Goal: Information Seeking & Learning: Learn about a topic

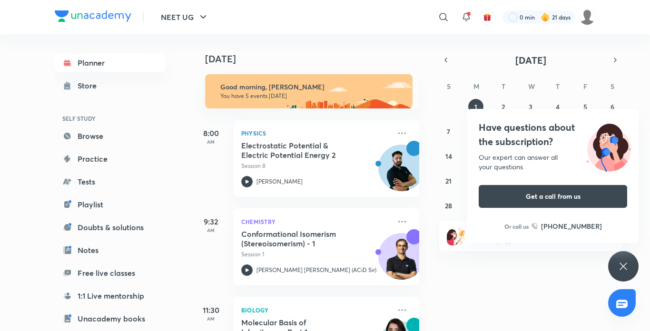
click at [626, 260] on div "Have questions about the subscription? Our expert can answer all your questions…" at bounding box center [623, 266] width 30 height 30
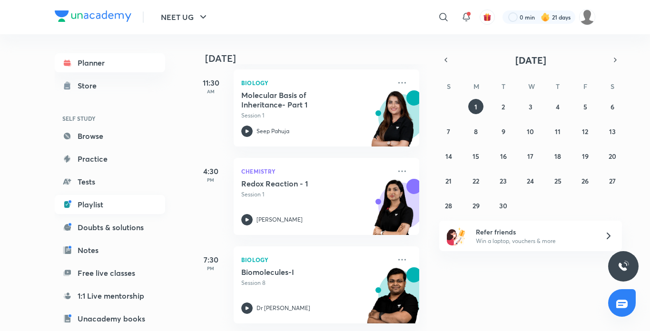
scroll to position [97, 0]
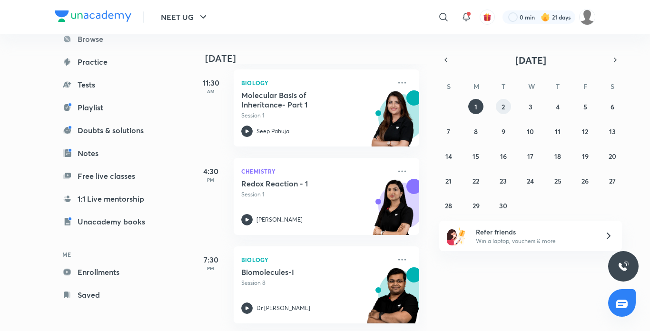
click at [505, 103] on abbr "2" at bounding box center [503, 106] width 3 height 9
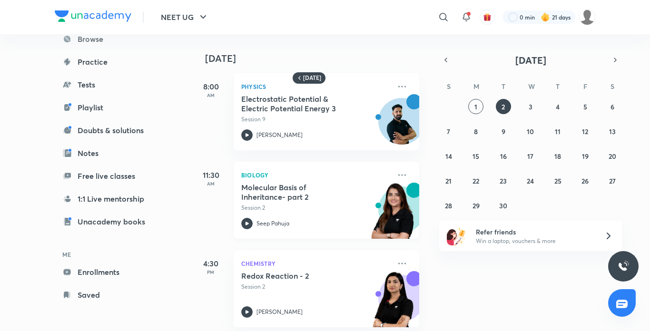
scroll to position [0, 0]
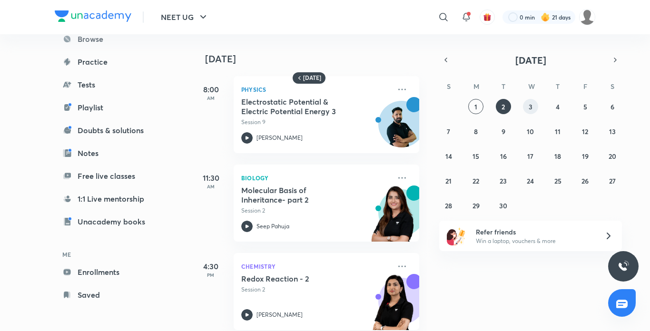
click at [528, 109] on button "3" at bounding box center [530, 106] width 15 height 15
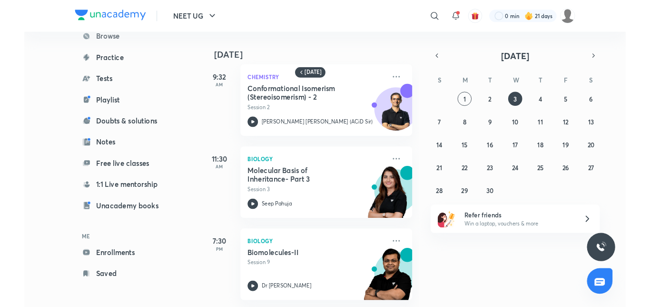
scroll to position [14, 0]
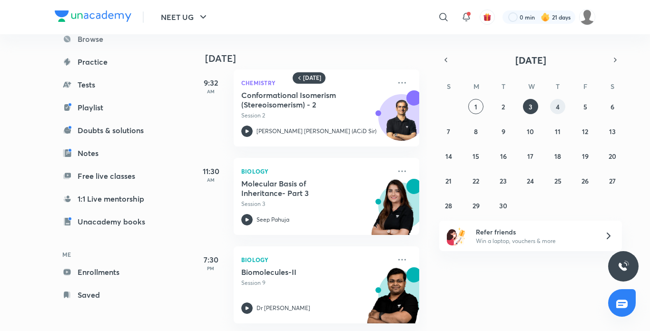
click at [559, 106] on abbr "4" at bounding box center [558, 106] width 4 height 9
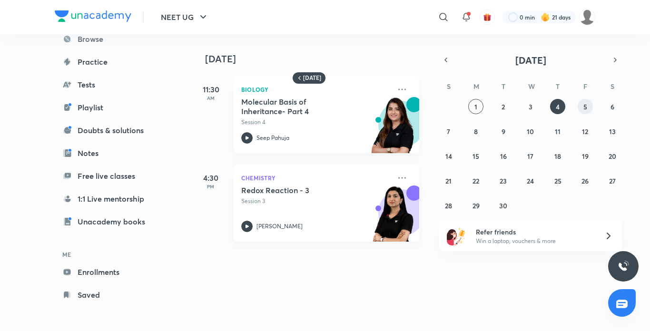
click at [584, 109] on abbr "5" at bounding box center [586, 106] width 4 height 9
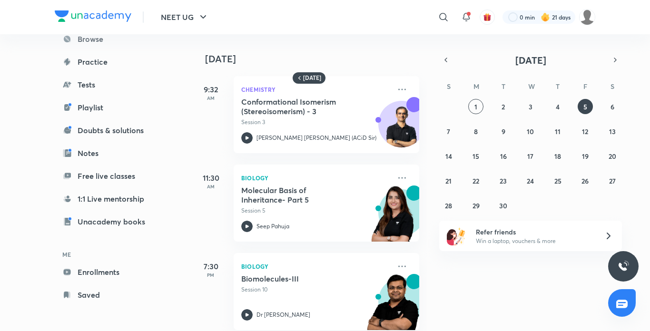
click at [446, 141] on div "31 1 2 3 4 5 6 7 8 9 10 11 12 13 14 15 16 17 18 19 20 21 22 23 24 25 26 27 28 2…" at bounding box center [530, 156] width 183 height 114
click at [451, 132] on button "7" at bounding box center [448, 131] width 15 height 15
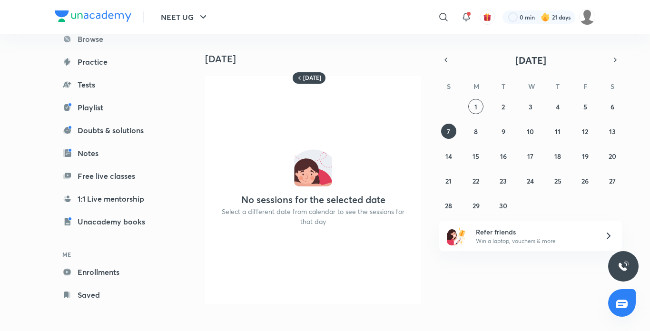
click at [476, 99] on div "S M T W T F S 31 1 2 3 4 5 6 7 8 9 10 11 12 13 14 15 16 17 18 19 20 21 22 23 24…" at bounding box center [530, 145] width 183 height 135
click at [471, 106] on button "1" at bounding box center [475, 106] width 15 height 15
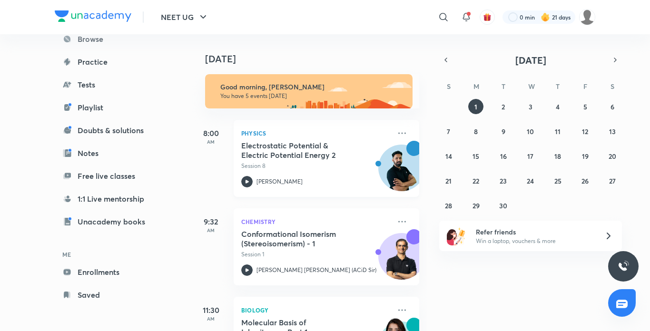
click at [250, 180] on icon at bounding box center [246, 181] width 11 height 11
drag, startPoint x: 250, startPoint y: 180, endPoint x: 250, endPoint y: 155, distance: 25.2
click at [250, 155] on div "Electrostatic Potential & Electric Potential Energy 2 Session 8 Anupam Upadhayay" at bounding box center [315, 164] width 149 height 47
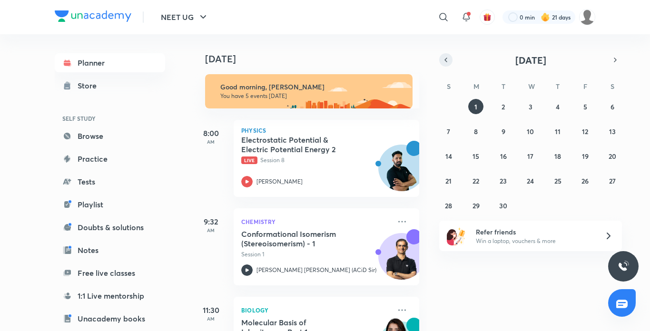
click at [444, 63] on icon "button" at bounding box center [446, 60] width 8 height 9
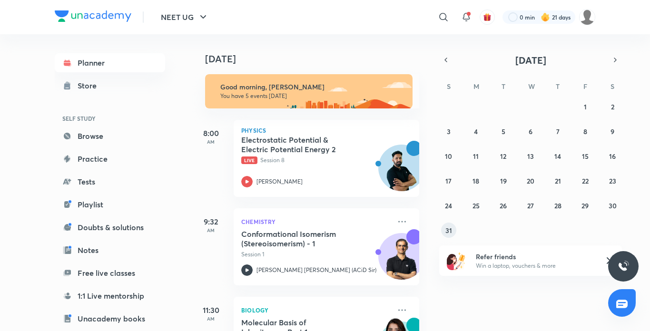
click at [449, 234] on abbr "31" at bounding box center [449, 230] width 7 height 9
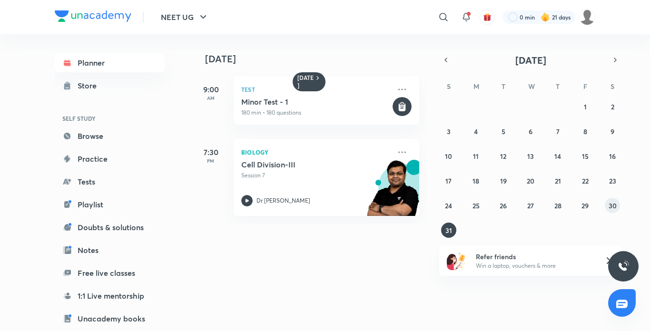
click at [616, 208] on abbr "30" at bounding box center [613, 205] width 8 height 9
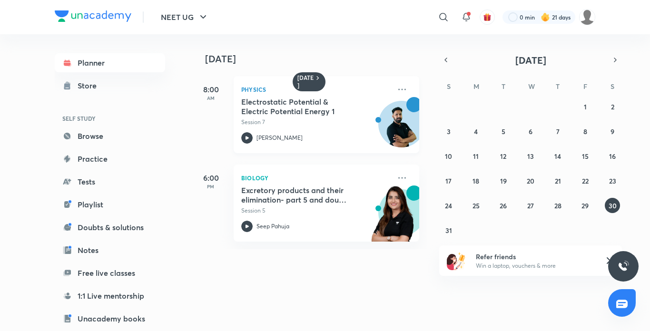
click at [248, 137] on icon at bounding box center [246, 137] width 11 height 11
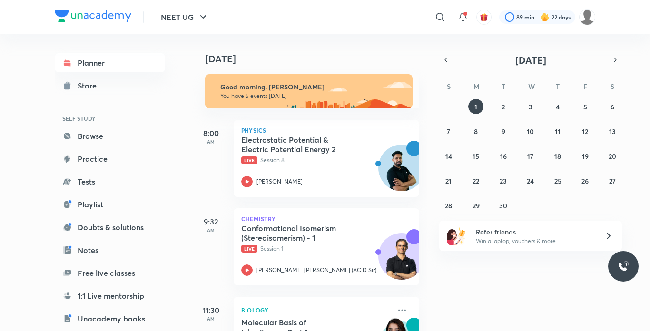
click at [248, 268] on icon at bounding box center [246, 270] width 11 height 11
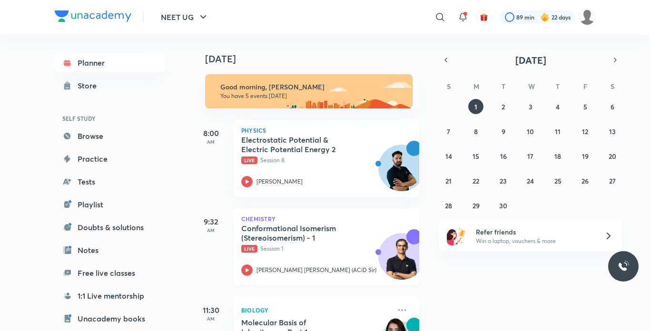
click at [248, 268] on icon at bounding box center [246, 270] width 11 height 11
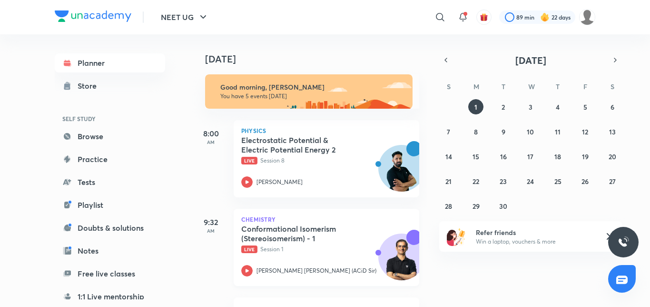
click at [248, 268] on iframe at bounding box center [325, 153] width 650 height 307
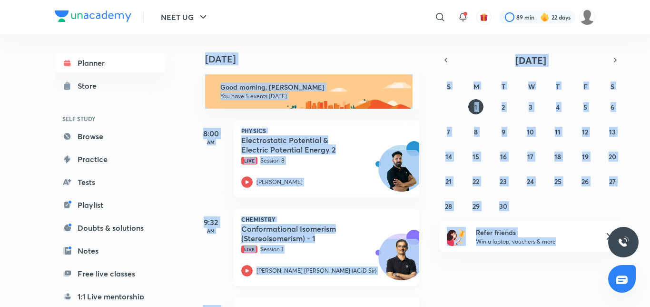
click at [250, 268] on icon at bounding box center [246, 270] width 11 height 11
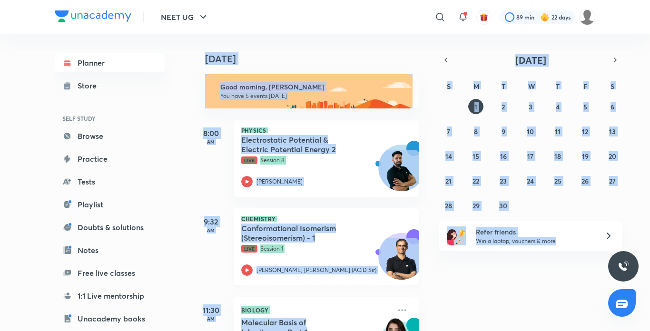
click at [246, 274] on icon at bounding box center [246, 270] width 11 height 11
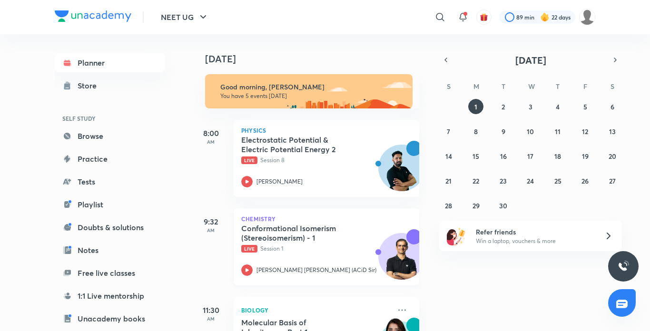
drag, startPoint x: 0, startPoint y: 0, endPoint x: 244, endPoint y: 275, distance: 367.2
click at [244, 275] on icon at bounding box center [246, 270] width 11 height 11
